Goal: Check status

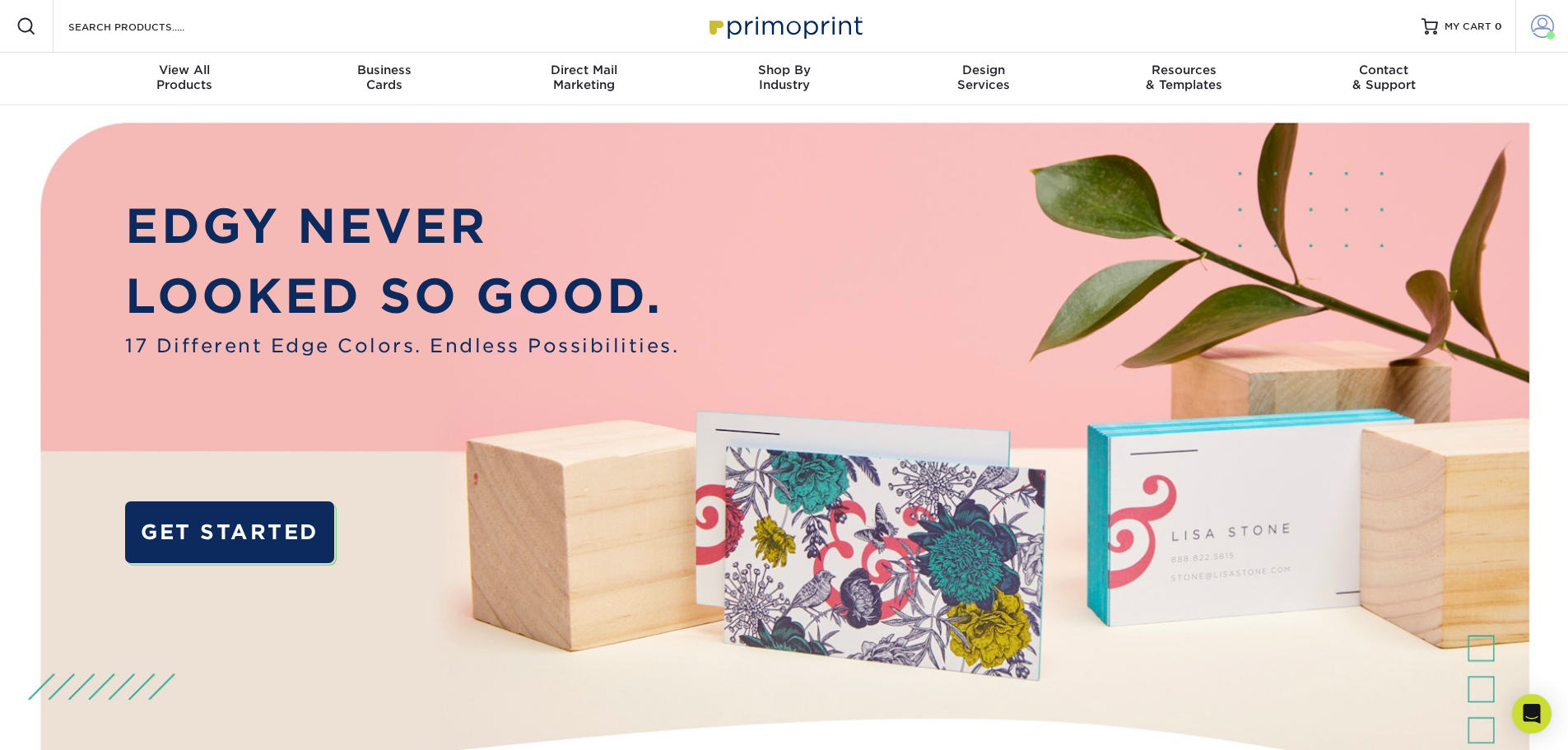
click at [1547, 21] on span at bounding box center [1542, 26] width 23 height 23
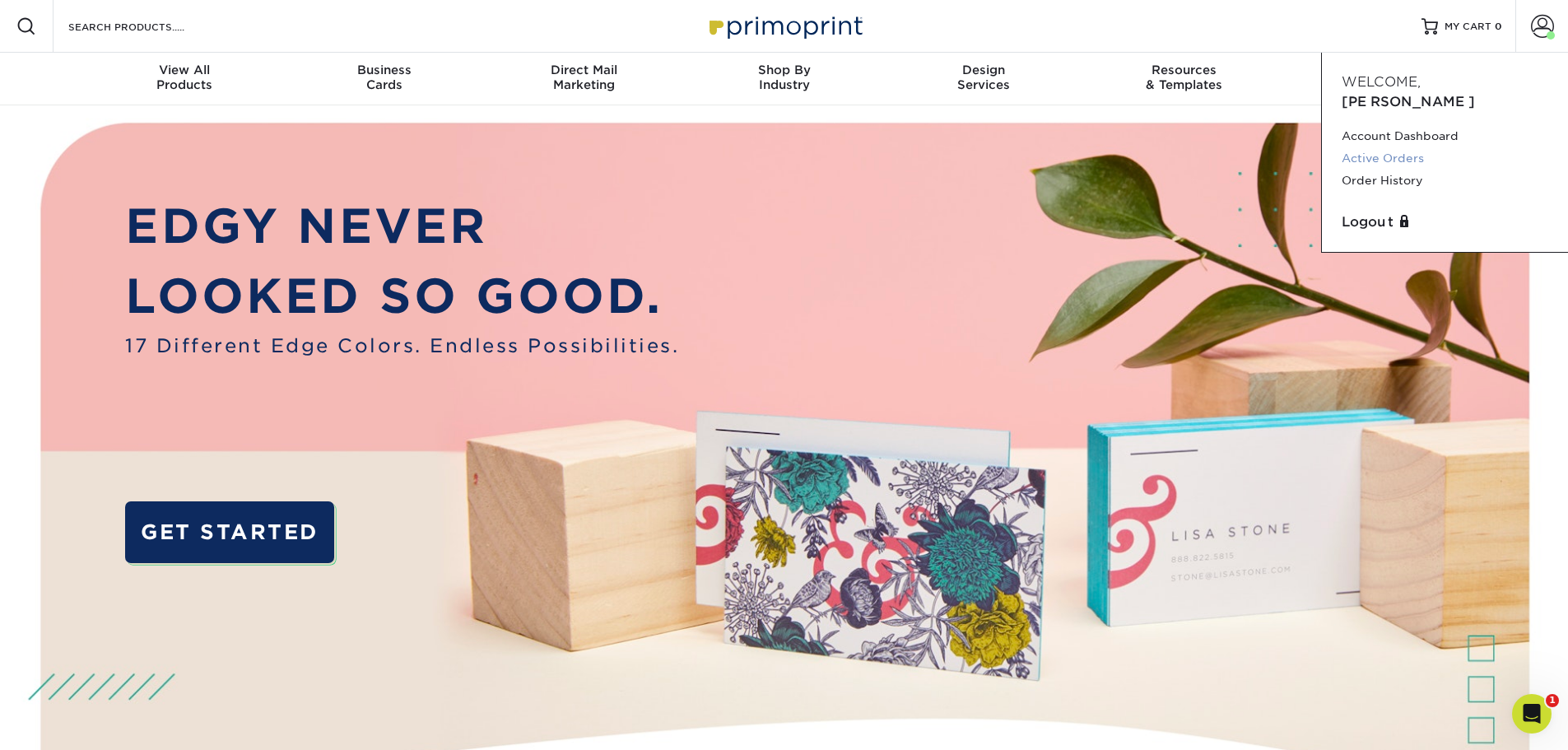
click at [1377, 147] on link "Active Orders" at bounding box center [1445, 158] width 207 height 22
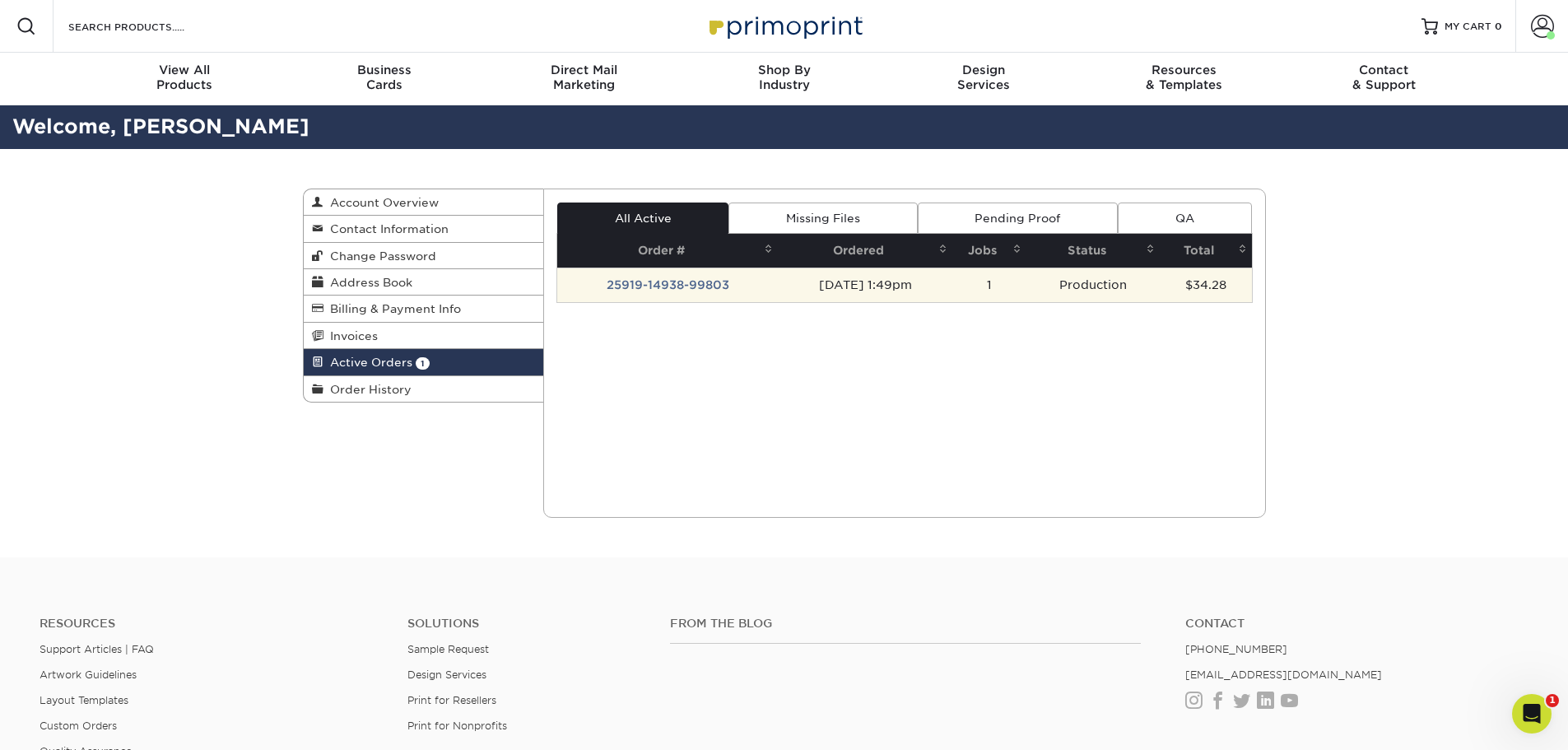
click at [652, 289] on td "25919-14938-99803" at bounding box center [667, 285] width 221 height 34
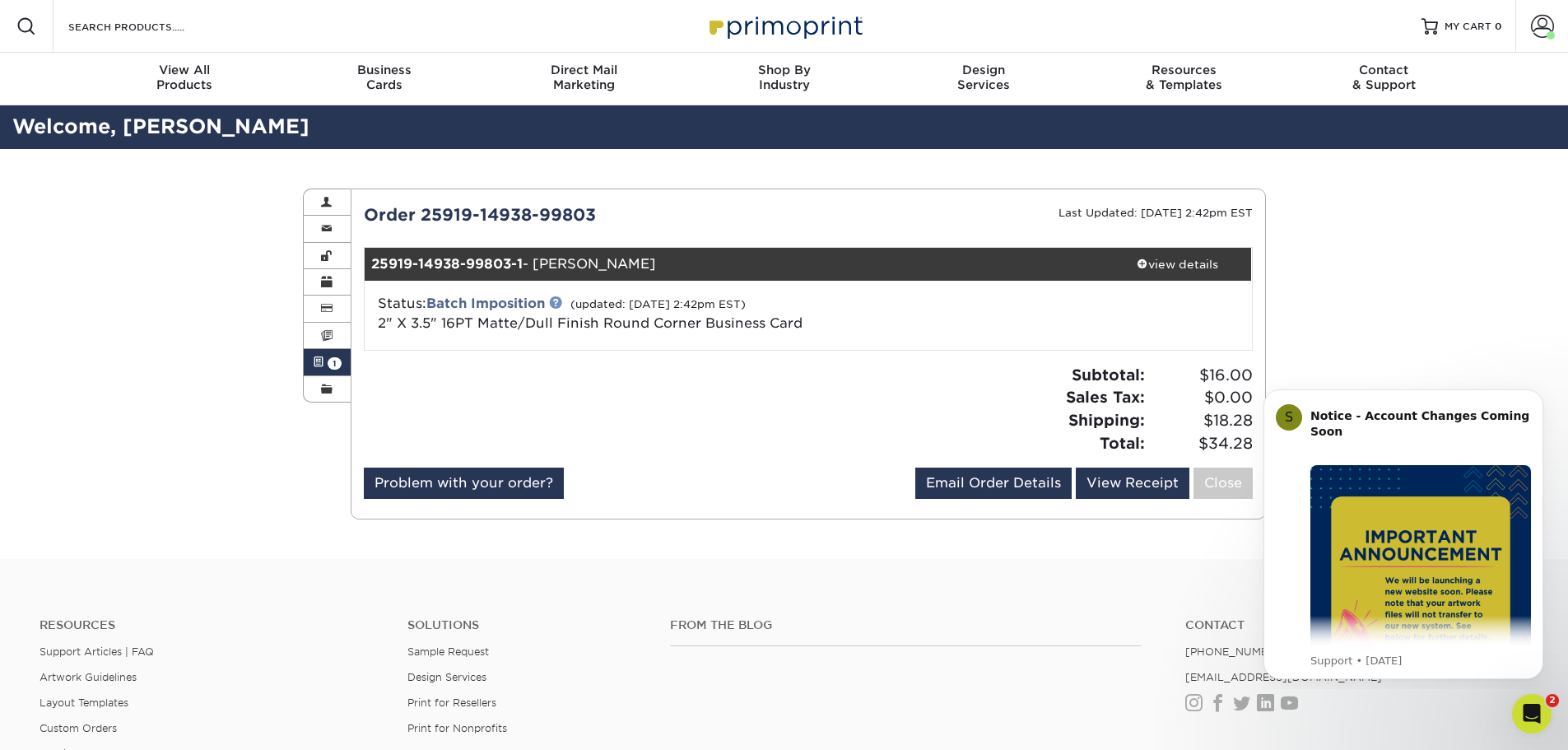
click at [561, 302] on link at bounding box center [555, 302] width 13 height 13
